Goal: Transaction & Acquisition: Purchase product/service

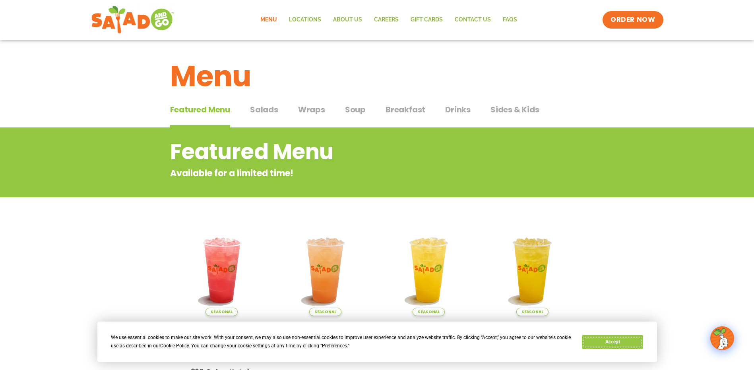
click at [606, 345] on button "Accept" at bounding box center [612, 342] width 61 height 14
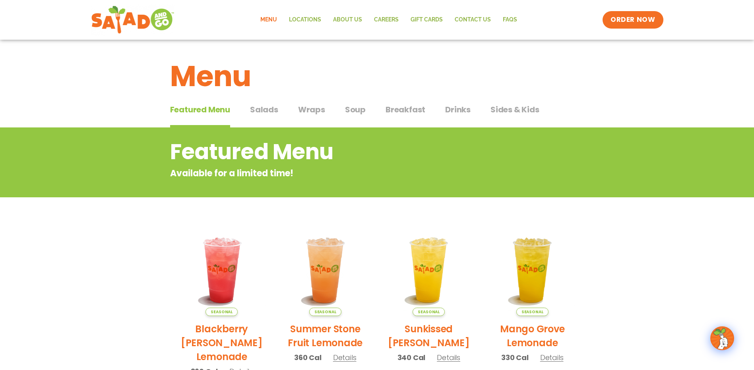
click at [263, 109] on span "Salads" at bounding box center [264, 110] width 28 height 12
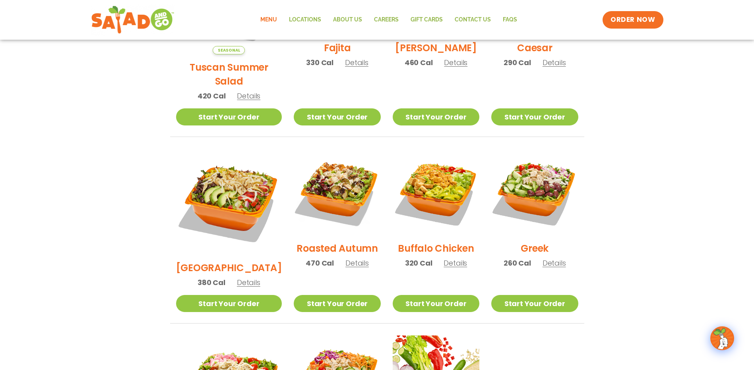
scroll to position [318, 0]
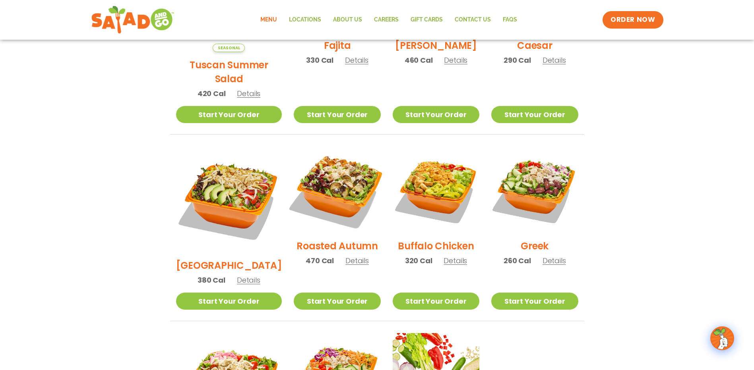
click at [330, 179] on img at bounding box center [337, 190] width 102 height 102
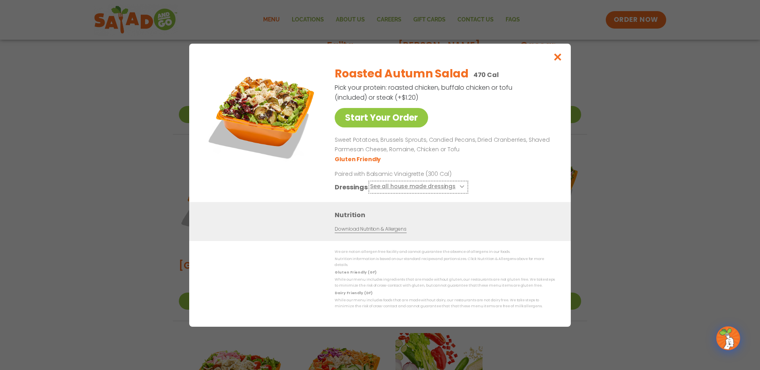
click at [397, 190] on button "See all house made dressings" at bounding box center [418, 187] width 97 height 10
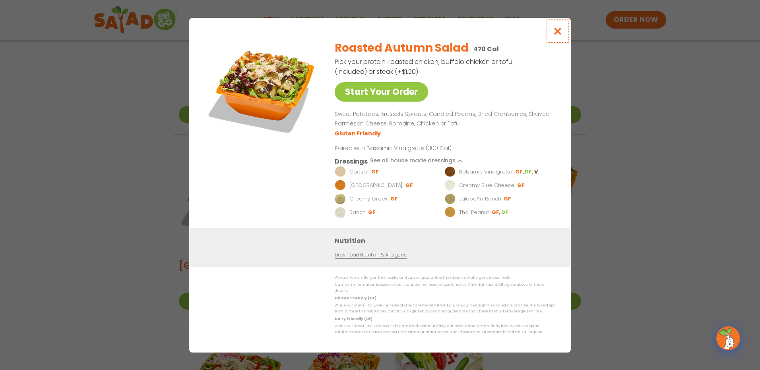
click at [559, 35] on icon "Close modal" at bounding box center [558, 31] width 10 height 8
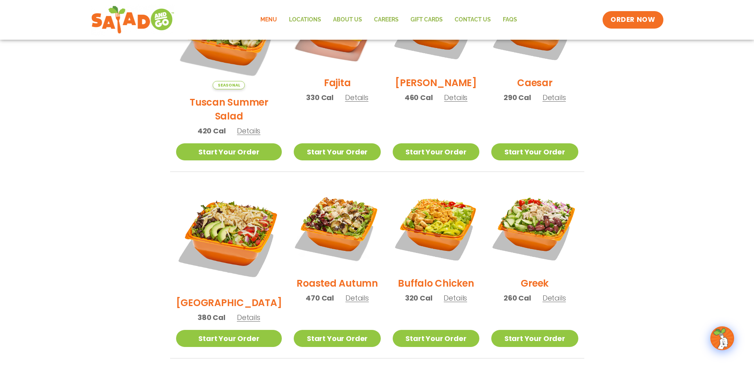
scroll to position [349, 0]
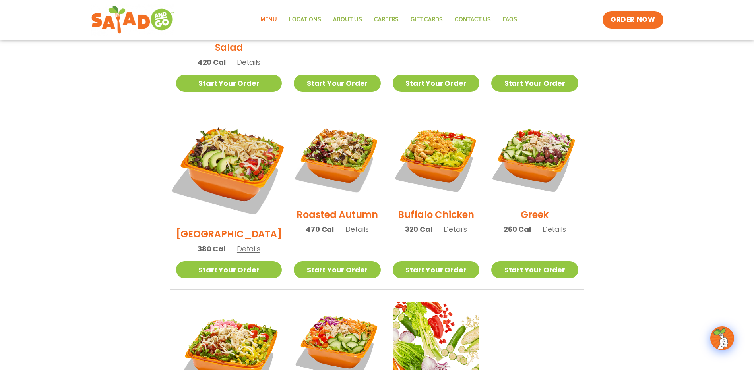
click at [232, 145] on img at bounding box center [228, 168] width 124 height 124
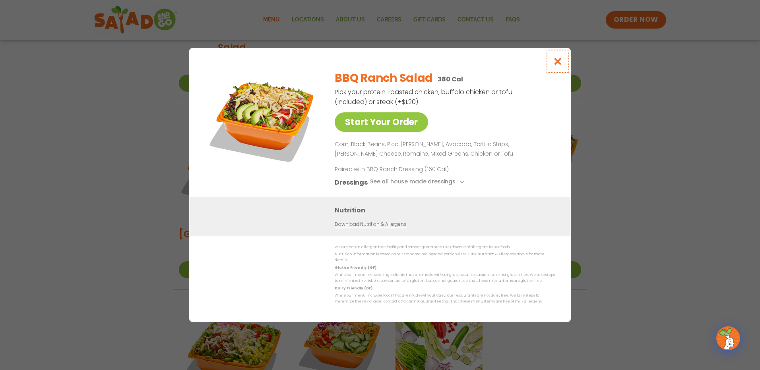
click at [555, 65] on icon "Close modal" at bounding box center [558, 61] width 10 height 8
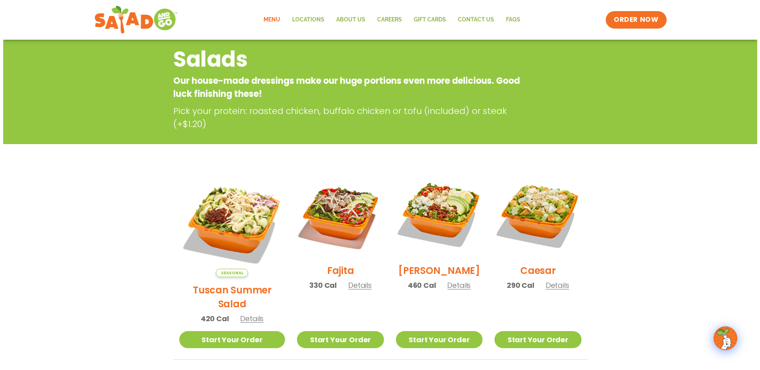
scroll to position [71, 0]
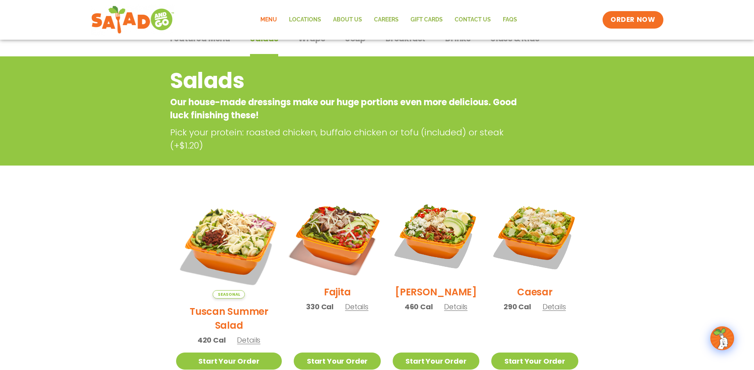
click at [328, 261] on img at bounding box center [337, 236] width 102 height 102
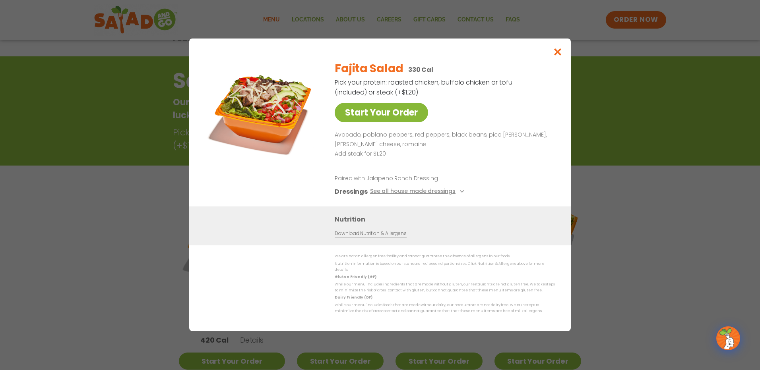
click at [383, 118] on link "Start Your Order" at bounding box center [380, 112] width 93 height 19
